Goal: Task Accomplishment & Management: Manage account settings

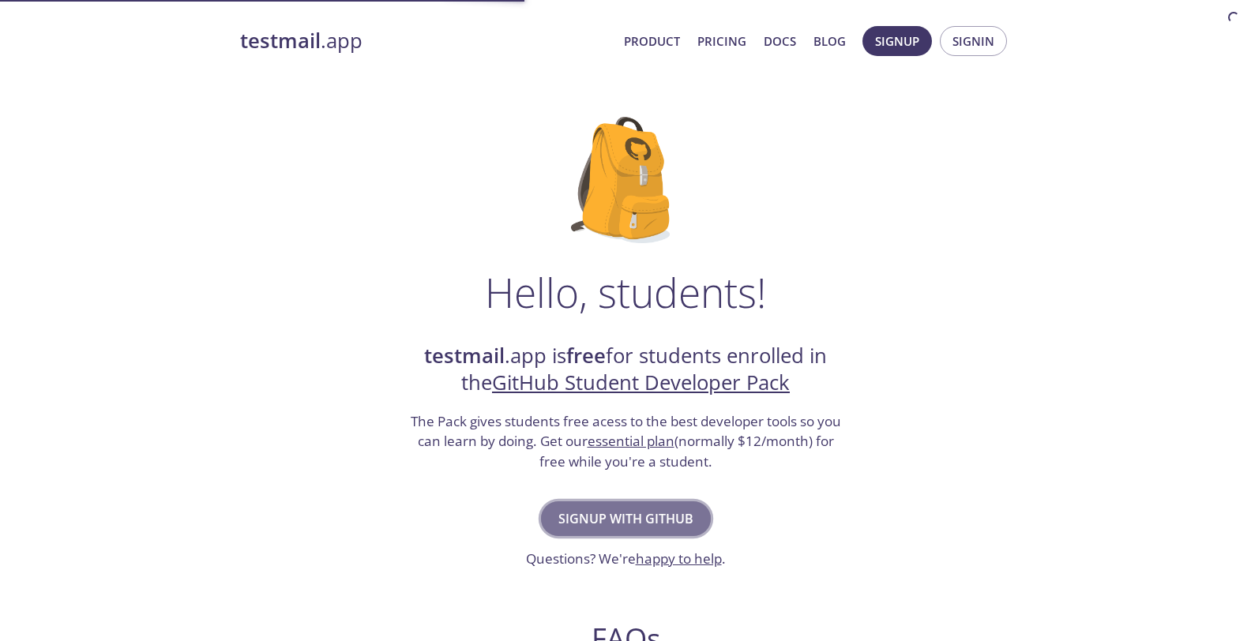
click at [611, 518] on span "Signup with GitHub" at bounding box center [625, 519] width 135 height 22
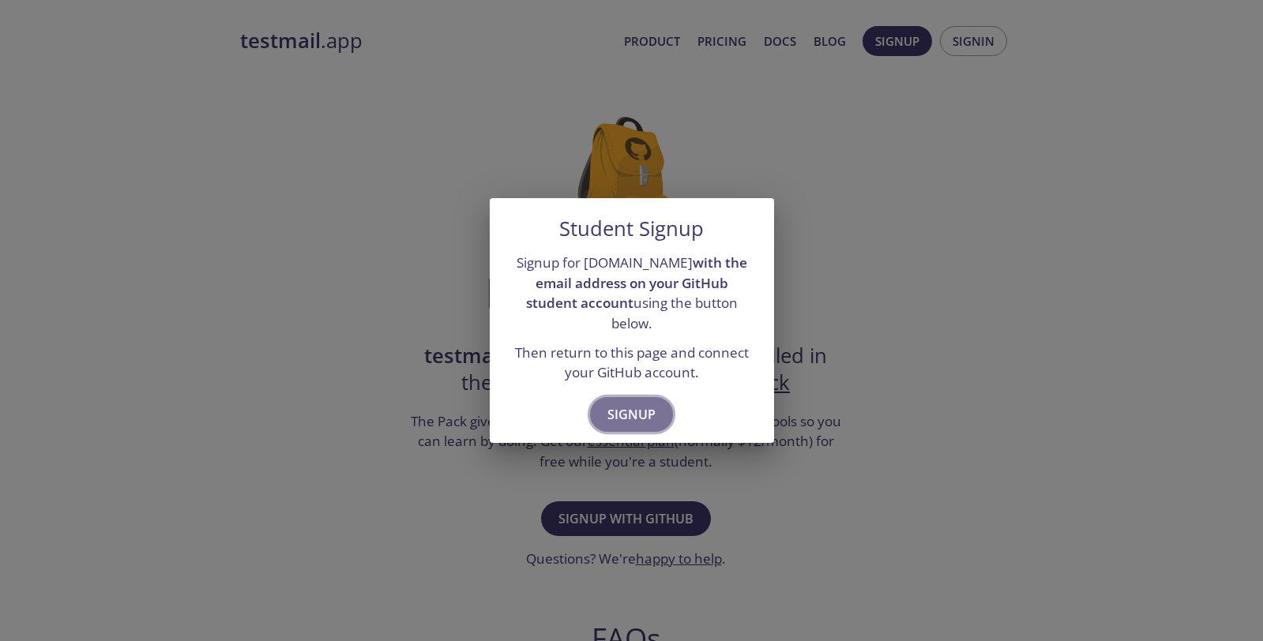
click at [627, 404] on span "Signup" at bounding box center [631, 415] width 48 height 22
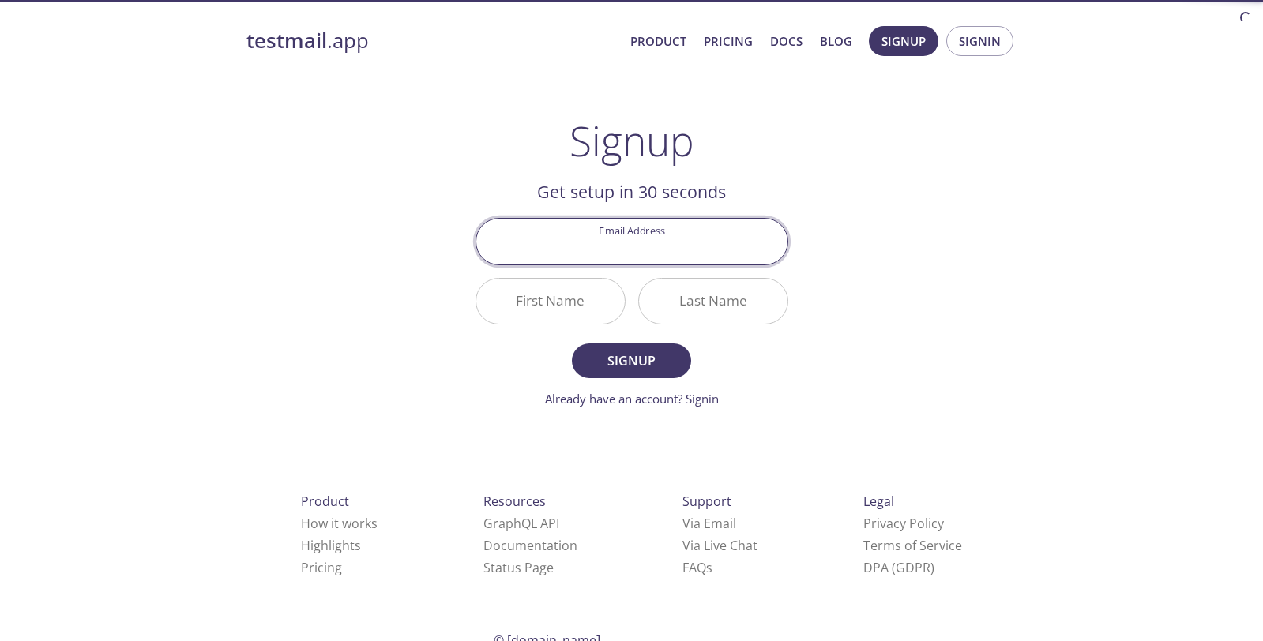
click at [626, 246] on input "Email Address" at bounding box center [631, 241] width 311 height 45
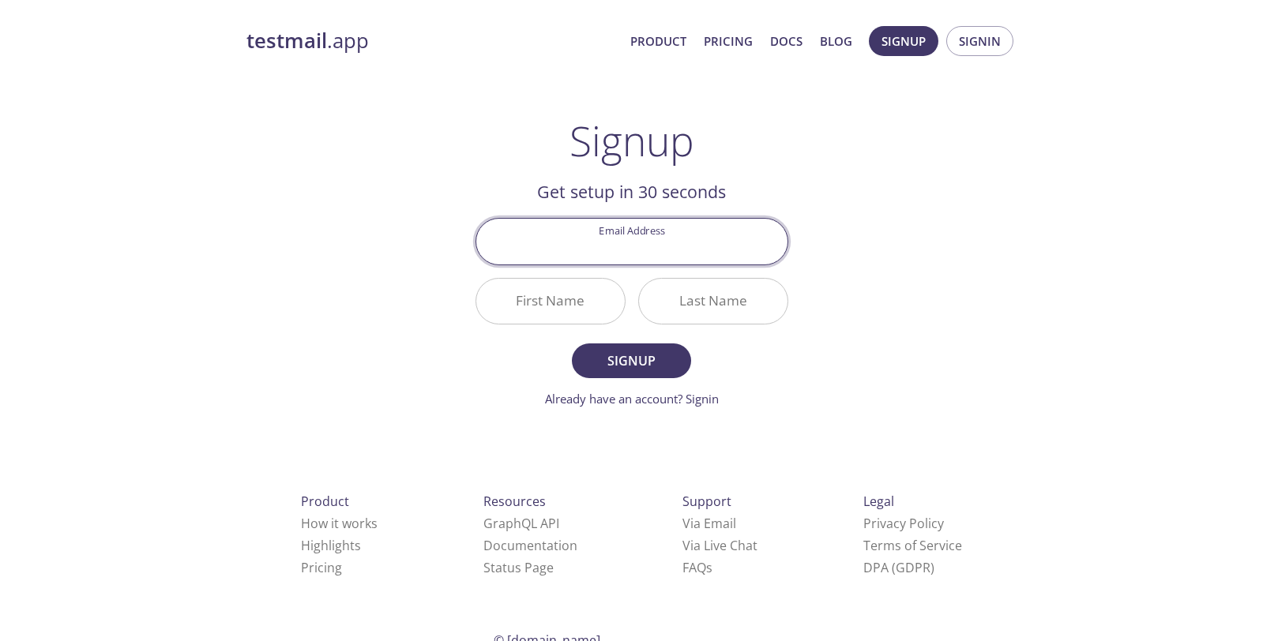
type input "[EMAIL_ADDRESS][DOMAIN_NAME]"
click at [549, 302] on input "First Name" at bounding box center [550, 301] width 148 height 45
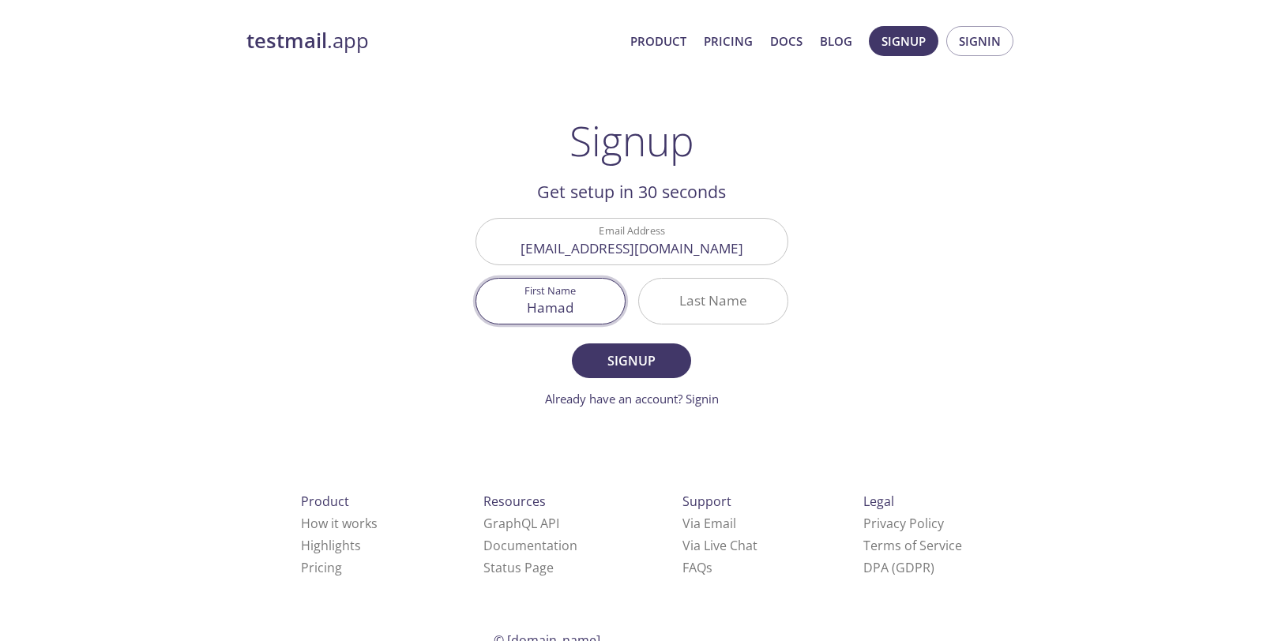
type input "Hamad"
type input "zidani"
click at [572, 344] on button "Signup" at bounding box center [631, 361] width 118 height 35
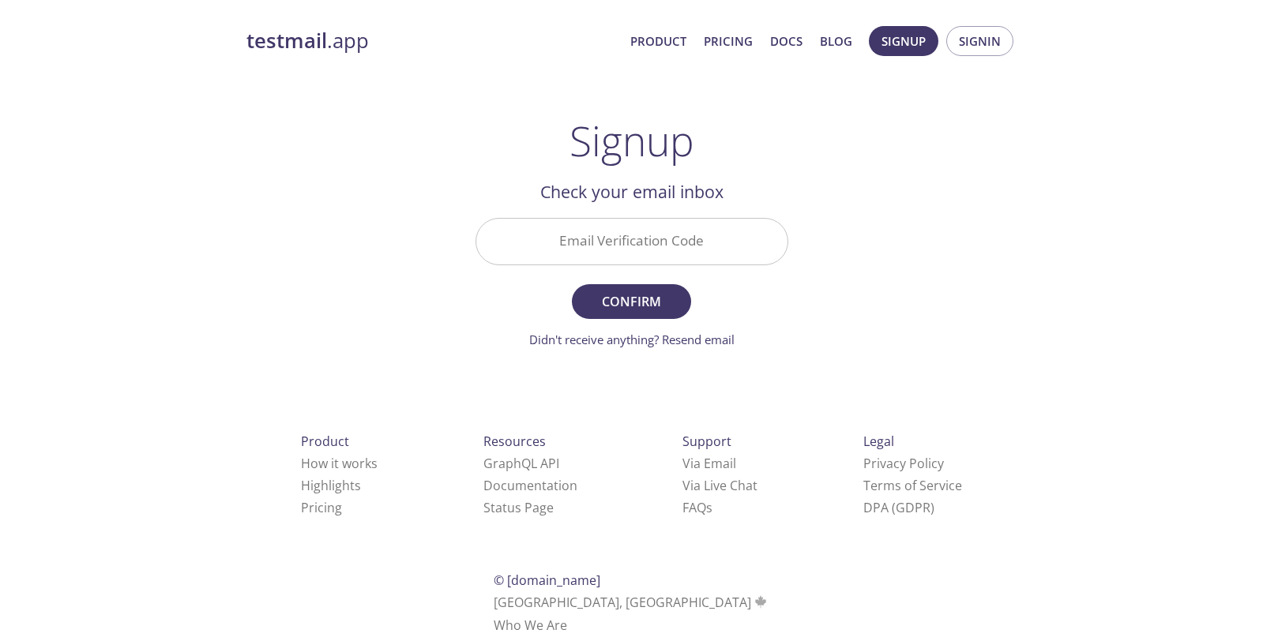
click at [577, 232] on input "Email Verification Code" at bounding box center [631, 241] width 311 height 45
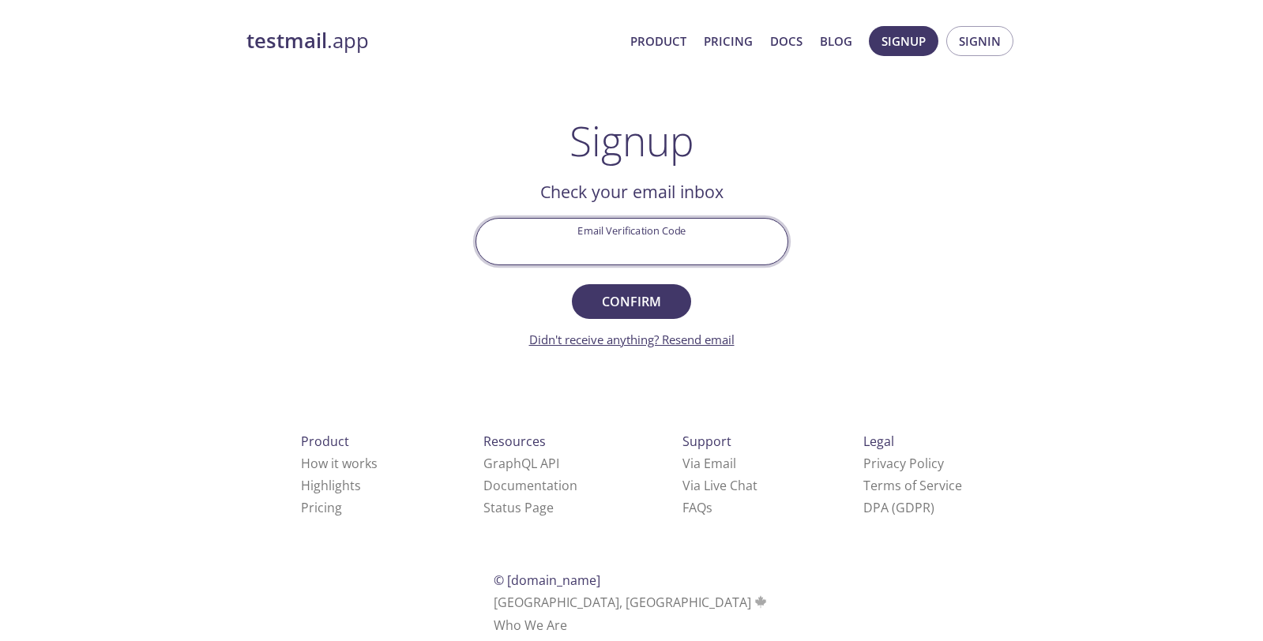
paste input "H8Y1PAL"
type input "H8Y1PAL"
click at [621, 297] on span "Confirm" at bounding box center [631, 302] width 84 height 22
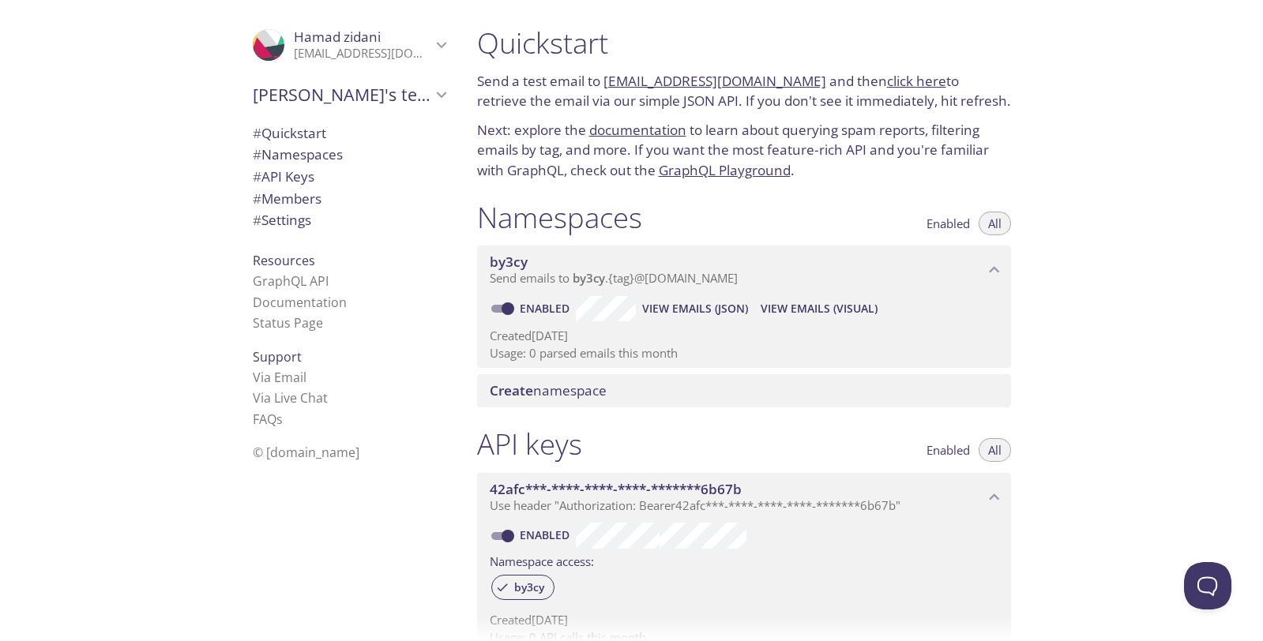
click at [631, 82] on link "[EMAIL_ADDRESS][DOMAIN_NAME]" at bounding box center [714, 81] width 223 height 18
click at [282, 155] on span "# Namespaces" at bounding box center [298, 154] width 90 height 18
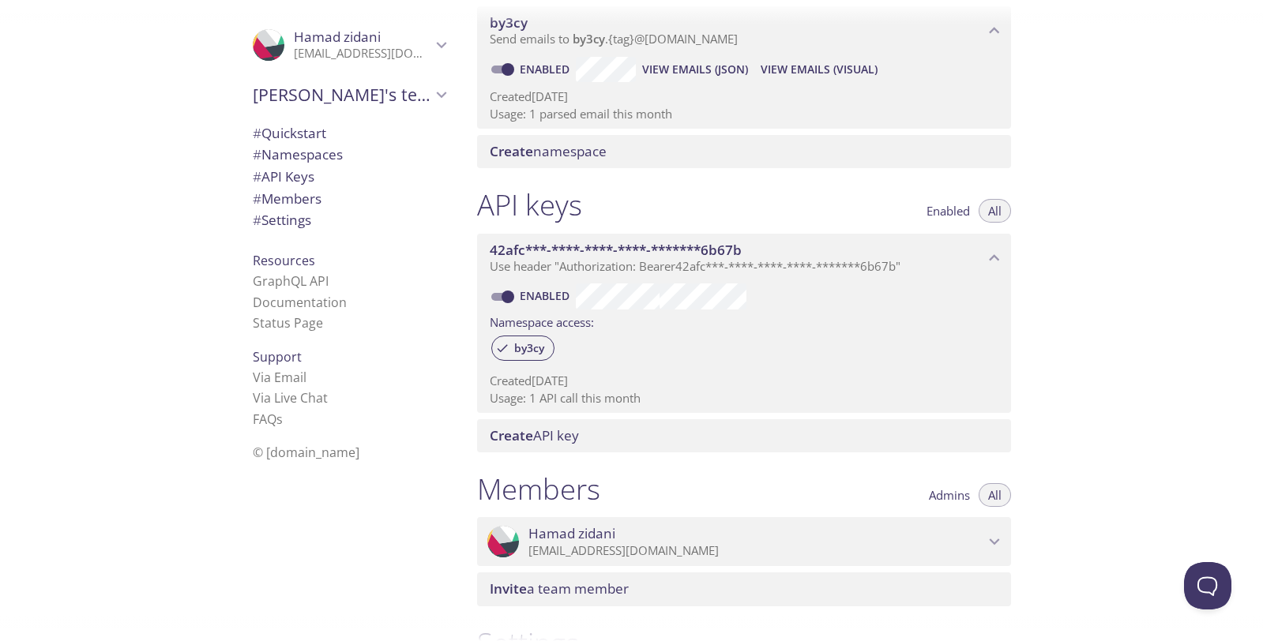
scroll to position [103, 0]
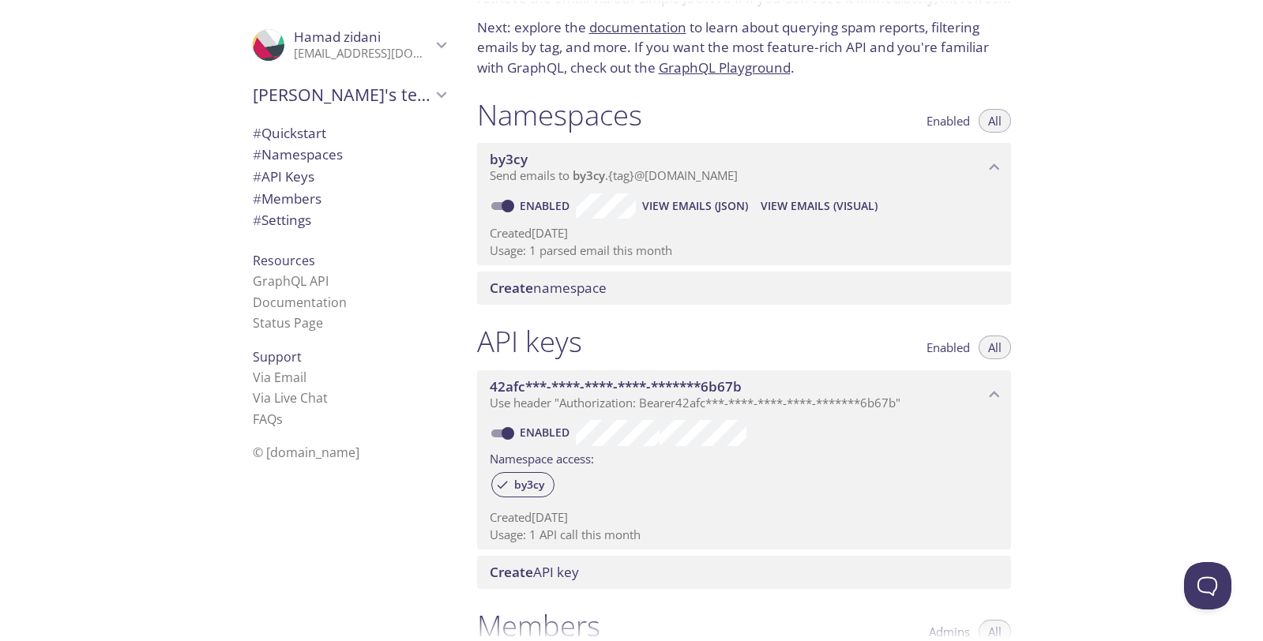
click at [990, 121] on span "All" at bounding box center [994, 121] width 13 height 0
click at [547, 111] on h1 "Namespaces" at bounding box center [559, 115] width 165 height 36
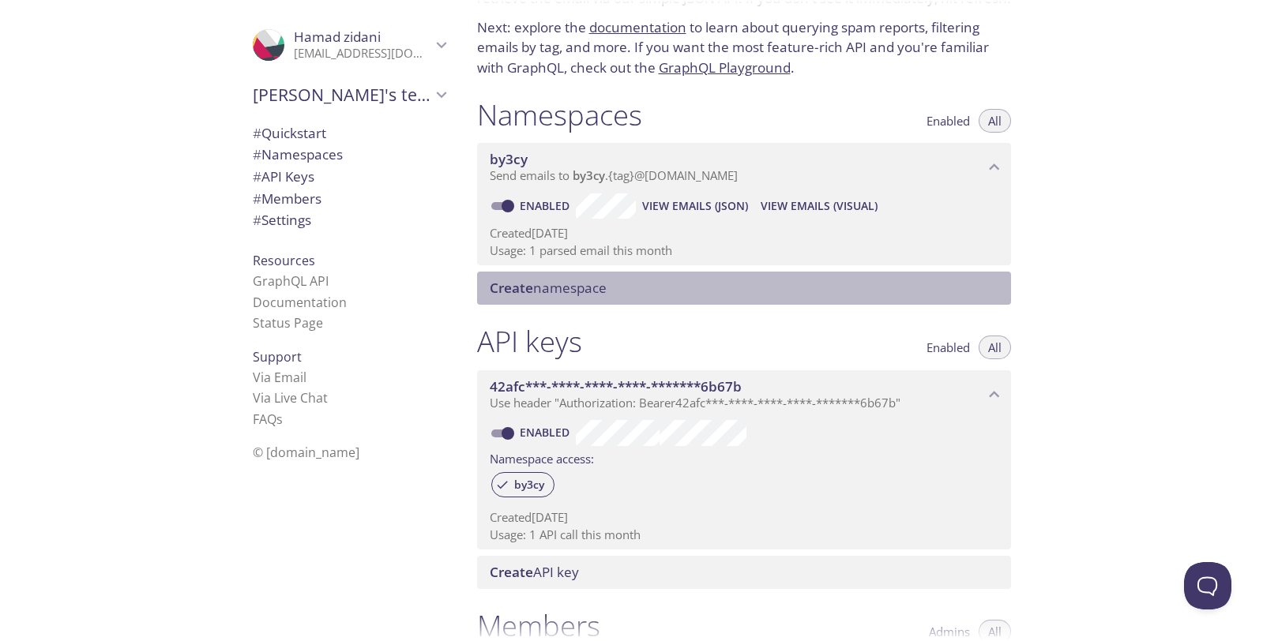
click at [535, 295] on span "Create namespace" at bounding box center [548, 288] width 117 height 18
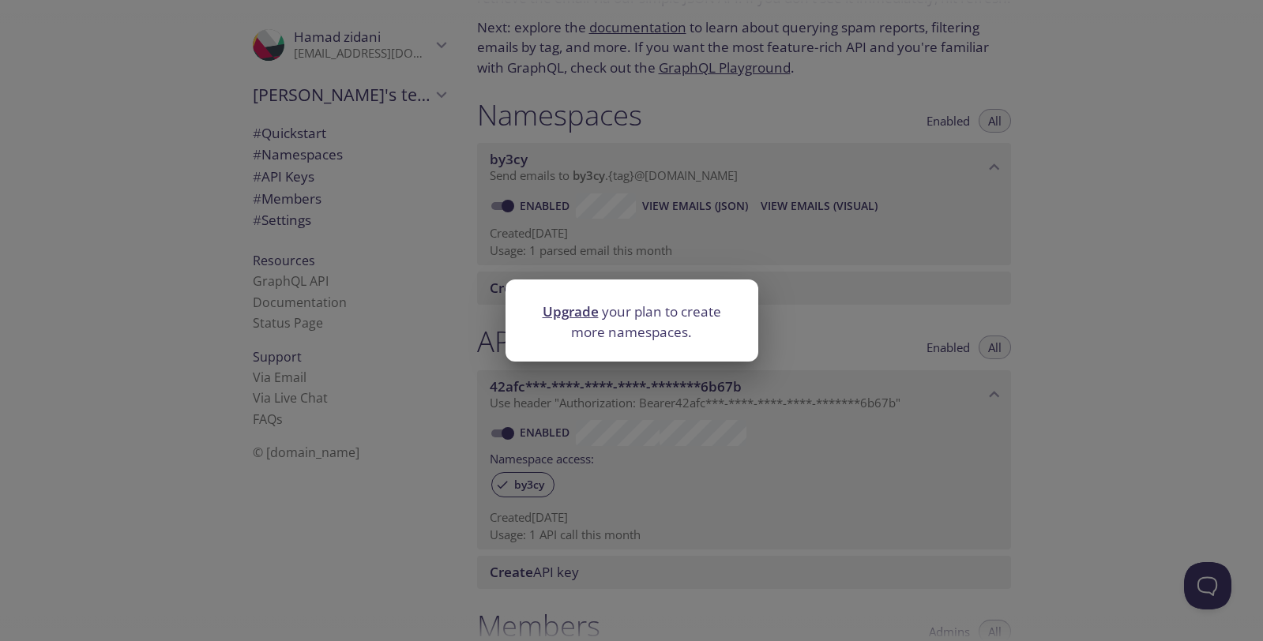
click at [607, 336] on p "Upgrade your plan to create more namespaces." at bounding box center [631, 322] width 215 height 40
click at [839, 330] on div "Upgrade your plan to create more namespaces." at bounding box center [631, 320] width 1263 height 641
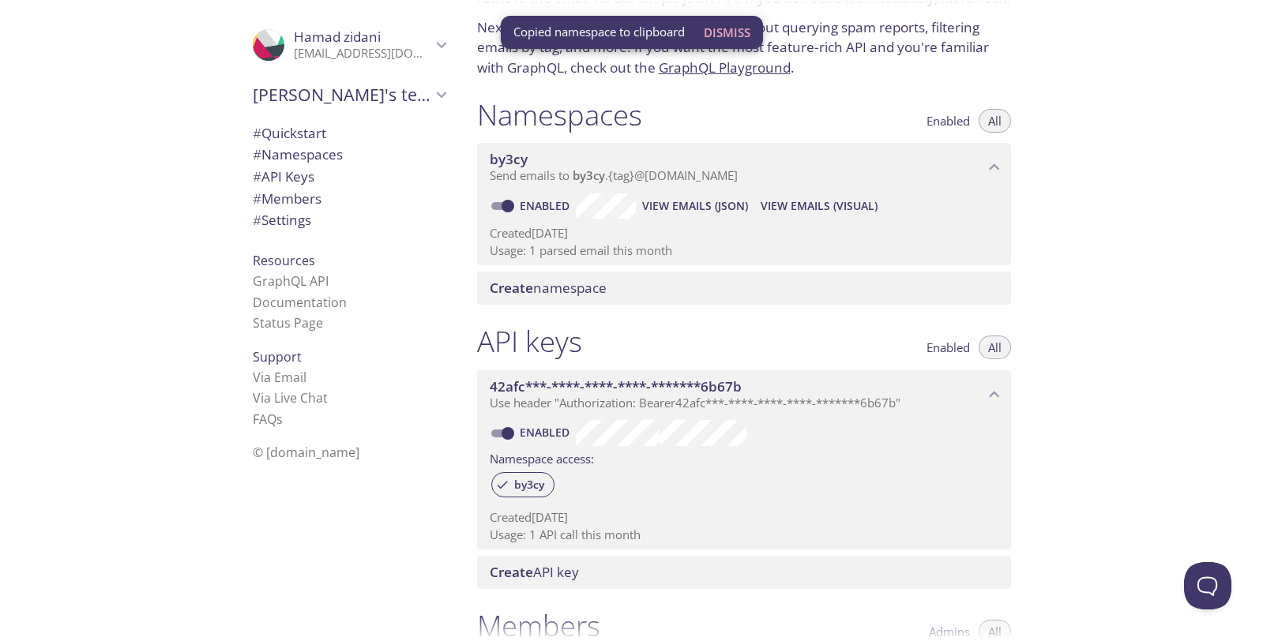
click at [718, 40] on span "Dismiss" at bounding box center [727, 32] width 47 height 21
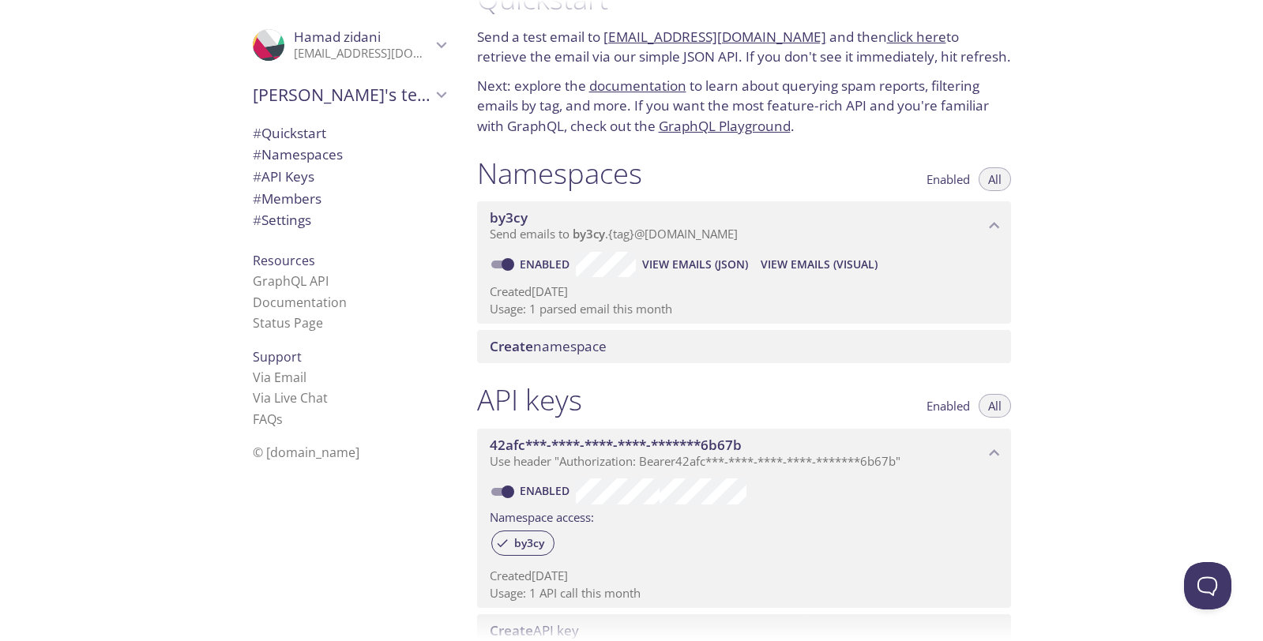
scroll to position [0, 0]
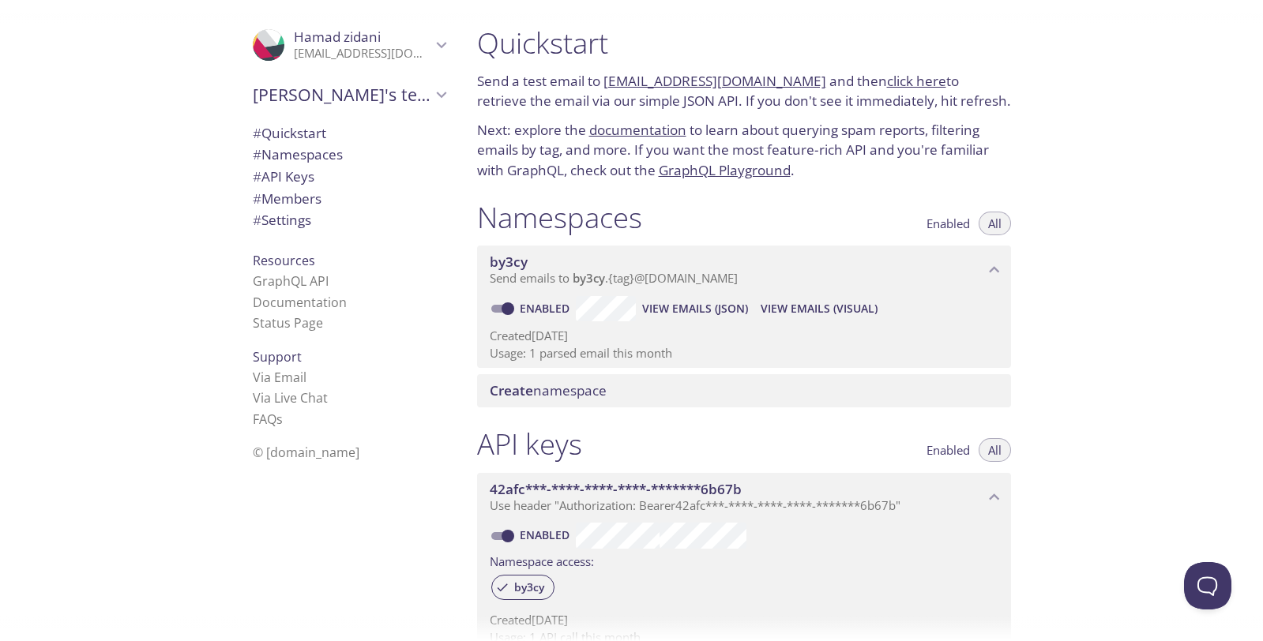
click at [805, 308] on span "View Emails (Visual)" at bounding box center [819, 308] width 117 height 19
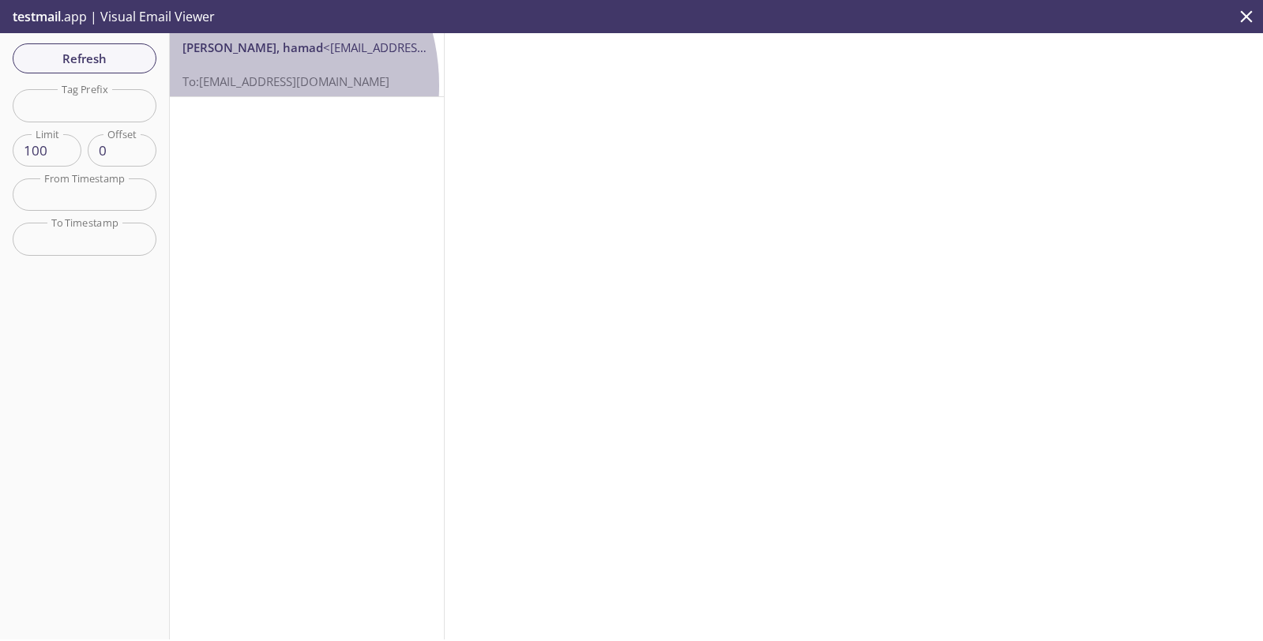
click at [226, 85] on span "To: [EMAIL_ADDRESS][DOMAIN_NAME]" at bounding box center [285, 81] width 207 height 16
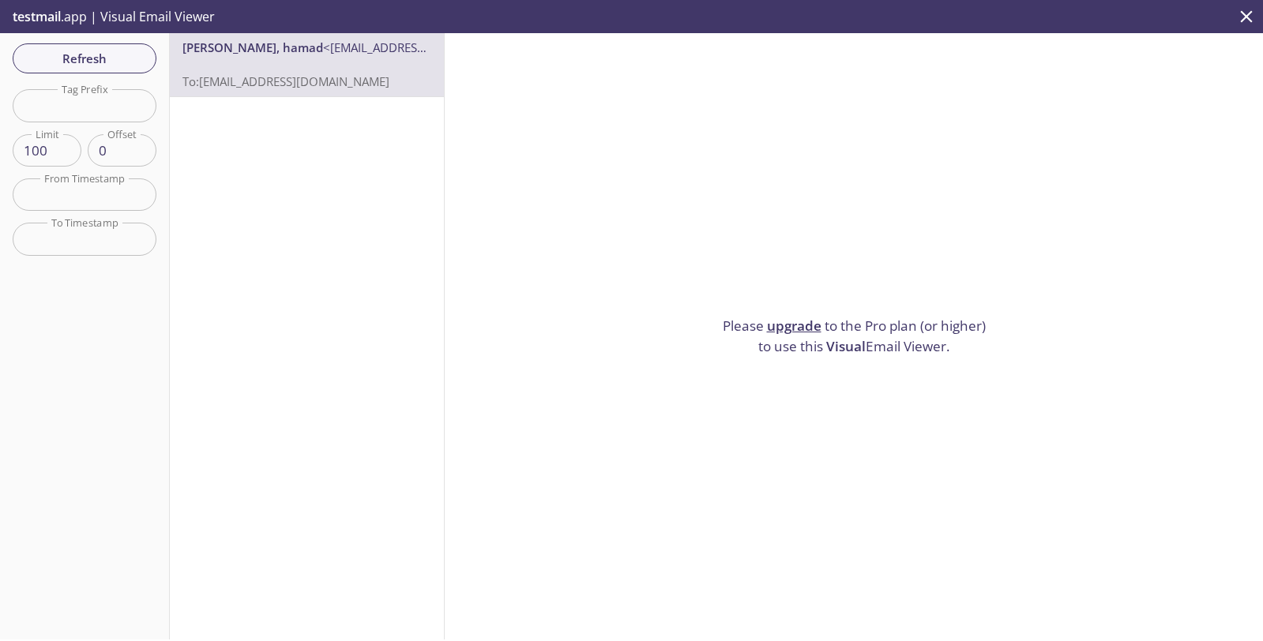
click at [309, 75] on span "To: [EMAIL_ADDRESS][DOMAIN_NAME]" at bounding box center [285, 81] width 207 height 16
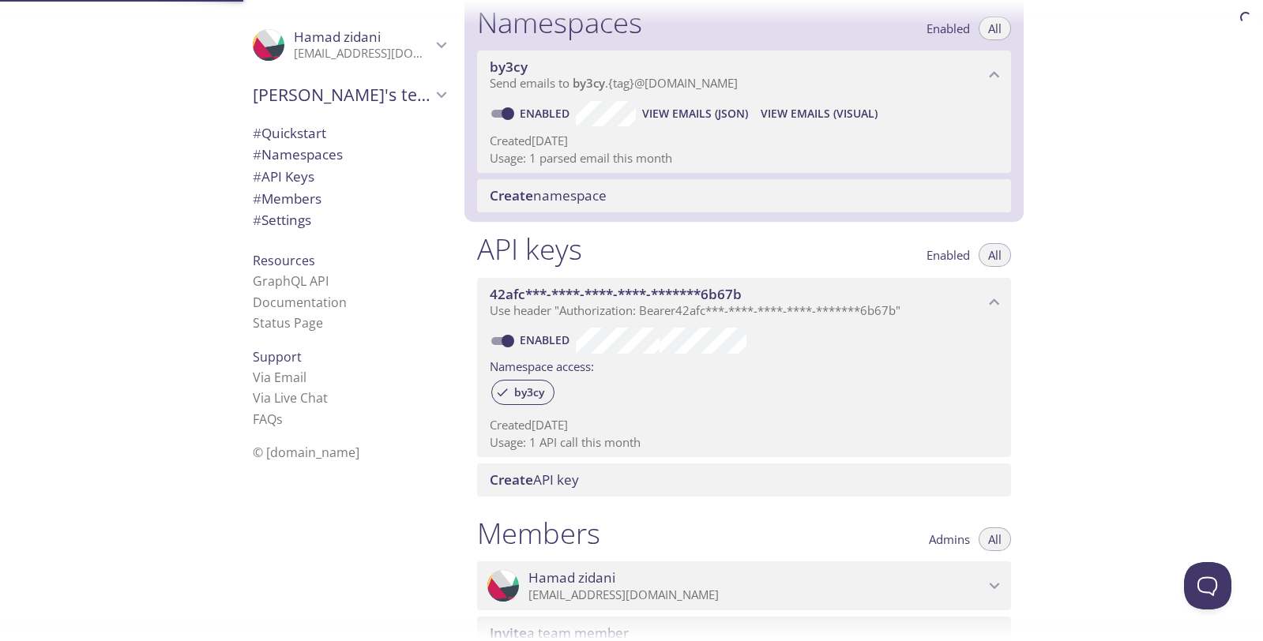
scroll to position [200, 0]
